Goal: Information Seeking & Learning: Learn about a topic

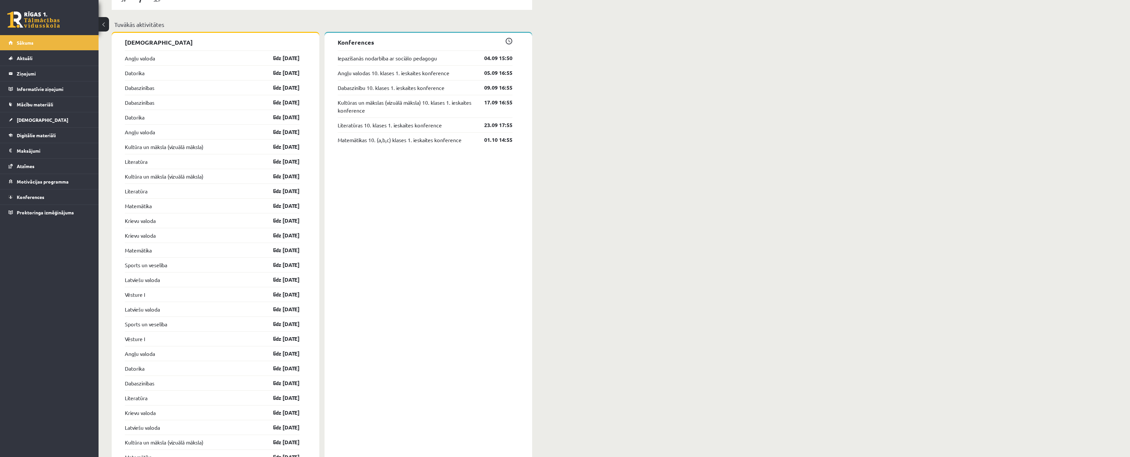
scroll to position [558, 0]
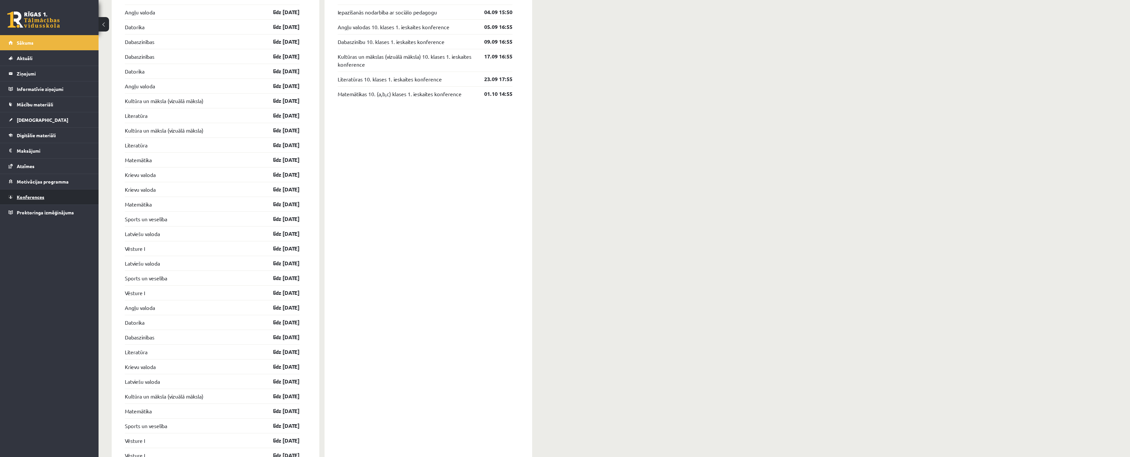
click at [68, 196] on link "Konferences" at bounding box center [50, 197] width 82 height 15
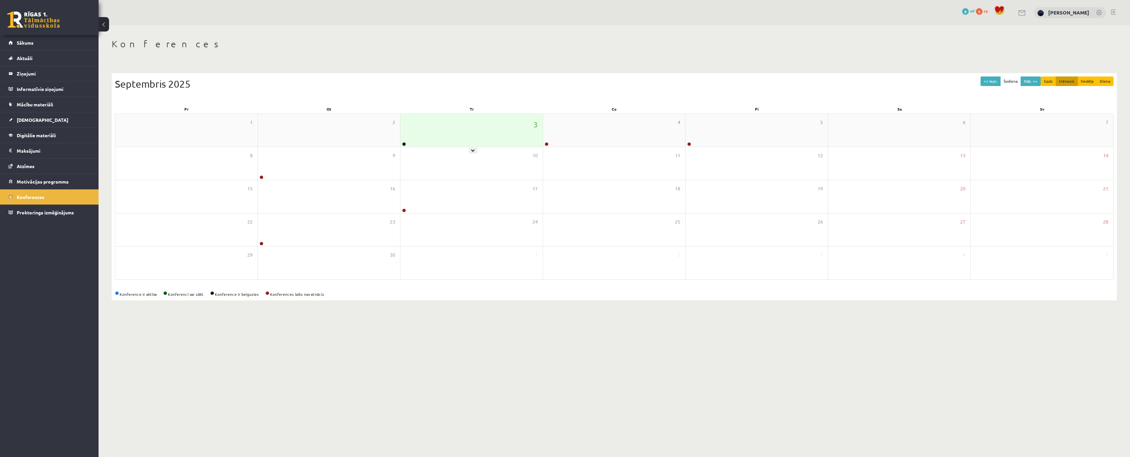
click at [469, 132] on div "3" at bounding box center [471, 130] width 142 height 33
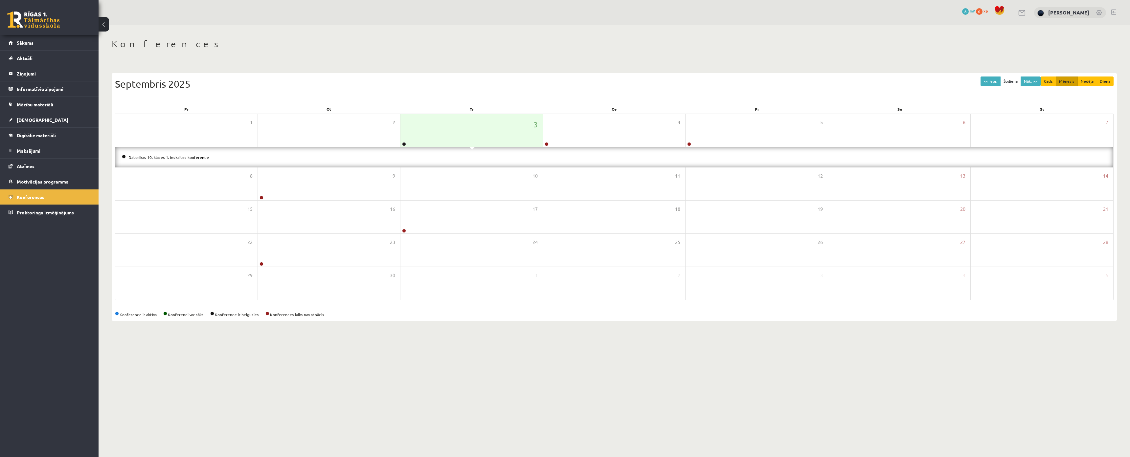
click at [168, 154] on li "Datorikas 10. klases 1. ieskaites konference" at bounding box center [614, 157] width 985 height 7
click at [168, 156] on link "Datorikas 10. klases 1. ieskaites konference" at bounding box center [168, 157] width 80 height 5
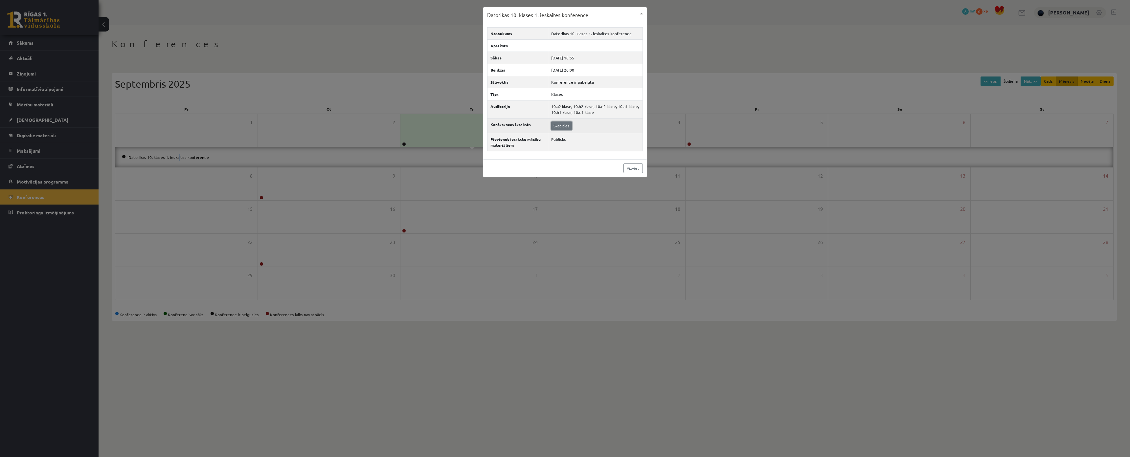
click at [559, 125] on link "Skatīties" at bounding box center [561, 126] width 21 height 9
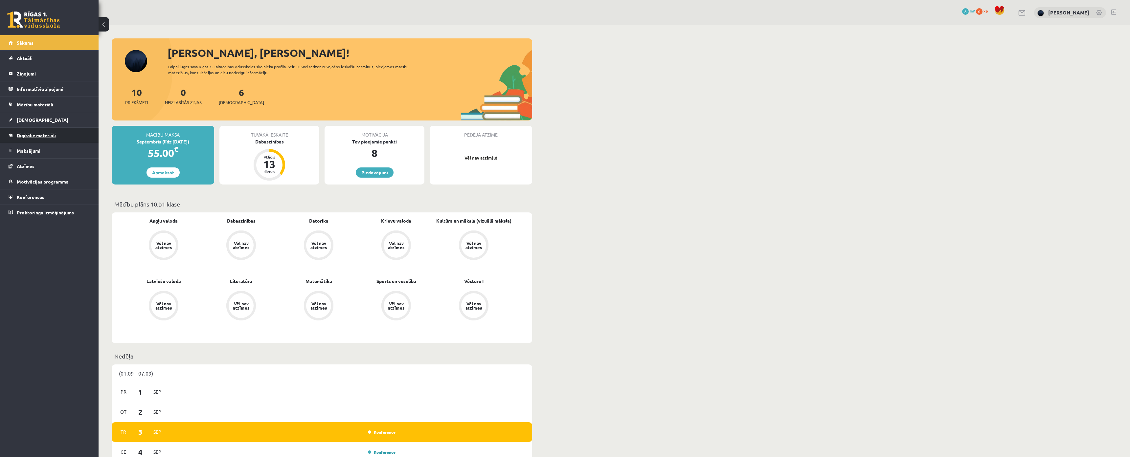
click at [52, 135] on span "Digitālie materiāli" at bounding box center [36, 135] width 39 height 6
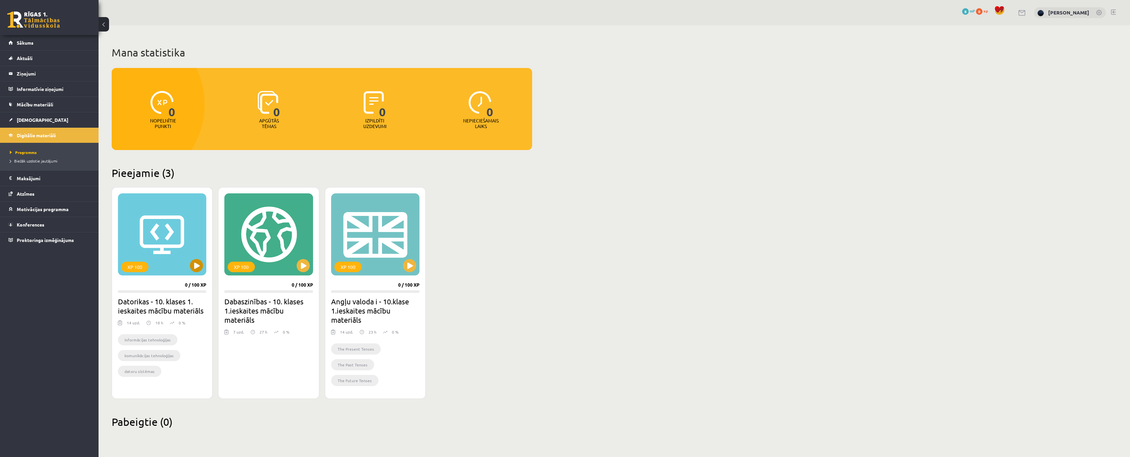
scroll to position [32, 0]
click at [151, 297] on h2 "Datorikas - 10. klases 1. ieskaites mācību materiāls" at bounding box center [162, 306] width 88 height 18
click at [162, 209] on div "XP 100" at bounding box center [162, 234] width 88 height 82
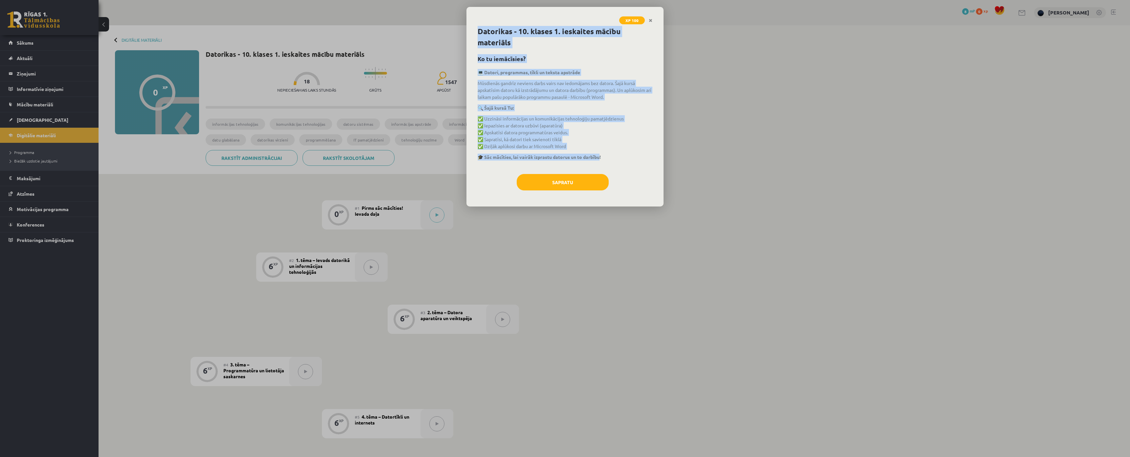
drag, startPoint x: 477, startPoint y: 35, endPoint x: 601, endPoint y: 156, distance: 173.3
click at [601, 156] on div "Datorikas - 10. klases 1. ieskaites mācību materiāls Ko tu iemācīsies? 💻 Datori…" at bounding box center [564, 116] width 197 height 181
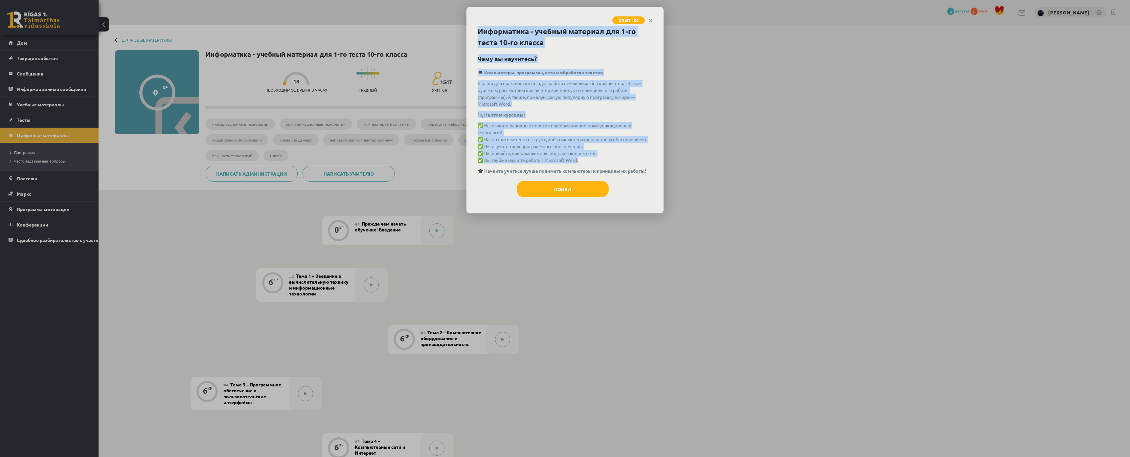
click at [598, 116] on p "🔍 На этом курсе вы:" at bounding box center [565, 114] width 175 height 7
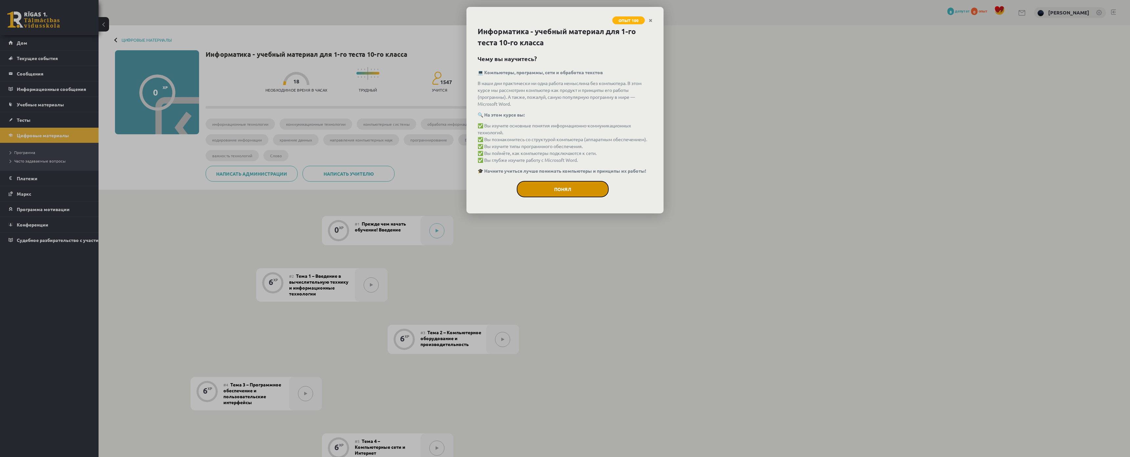
click at [578, 184] on button "Понял" at bounding box center [563, 189] width 92 height 16
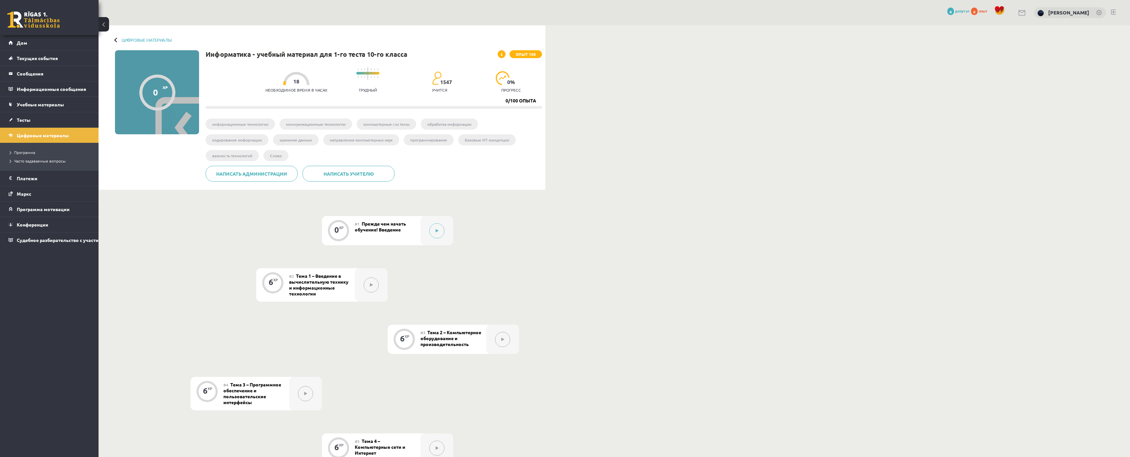
click at [385, 228] on font "Прежде чем начать обучение! Введение" at bounding box center [380, 227] width 51 height 12
drag, startPoint x: 271, startPoint y: 89, endPoint x: 350, endPoint y: 88, distance: 79.2
click at [350, 88] on div "Необходимое время в часах 18 Трудный 1547 учится 0 % прогресс" at bounding box center [403, 80] width 277 height 33
click at [298, 100] on div "Необходимое время в часах 18 Трудный 1547 учится 0 % прогресс 0/100 опыта" at bounding box center [374, 86] width 336 height 45
click at [369, 90] on font "Трудный" at bounding box center [368, 89] width 18 height 5
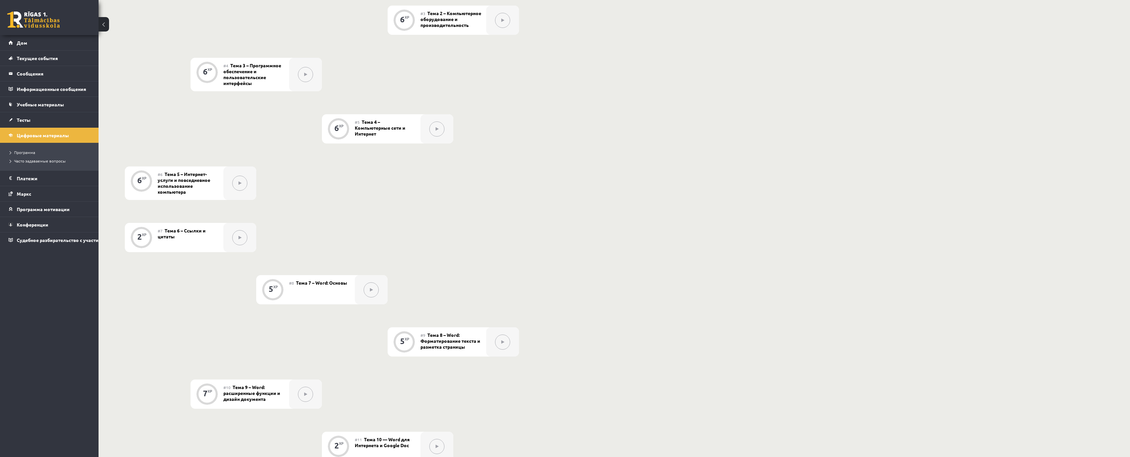
scroll to position [212, 0]
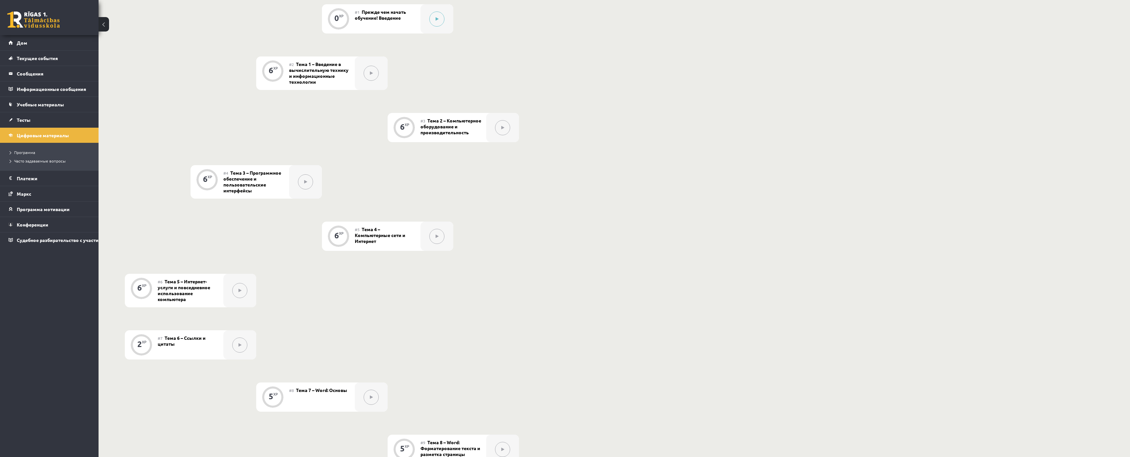
click at [440, 243] on button at bounding box center [436, 236] width 15 height 15
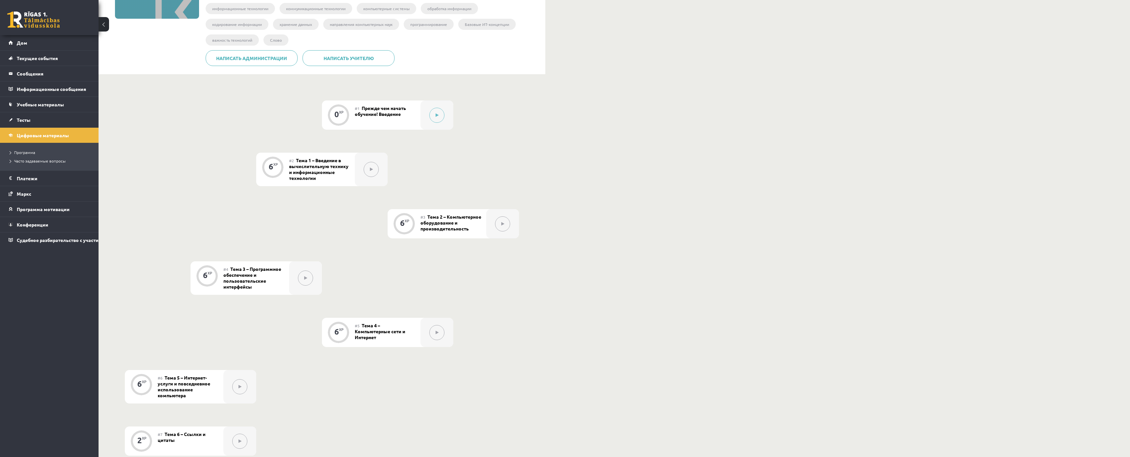
scroll to position [15, 0]
